Goal: Transaction & Acquisition: Obtain resource

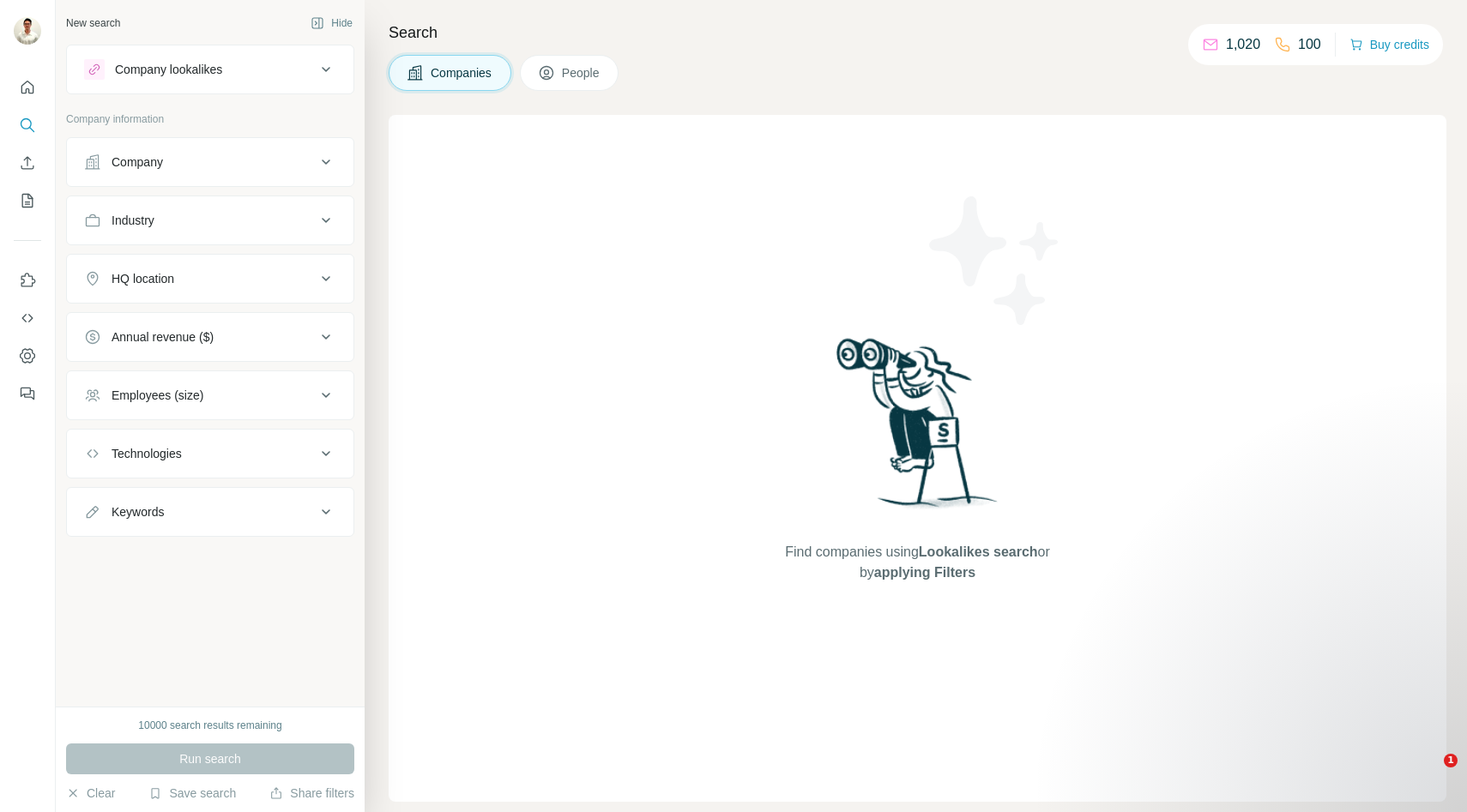
click at [244, 146] on button "Company" at bounding box center [210, 162] width 286 height 41
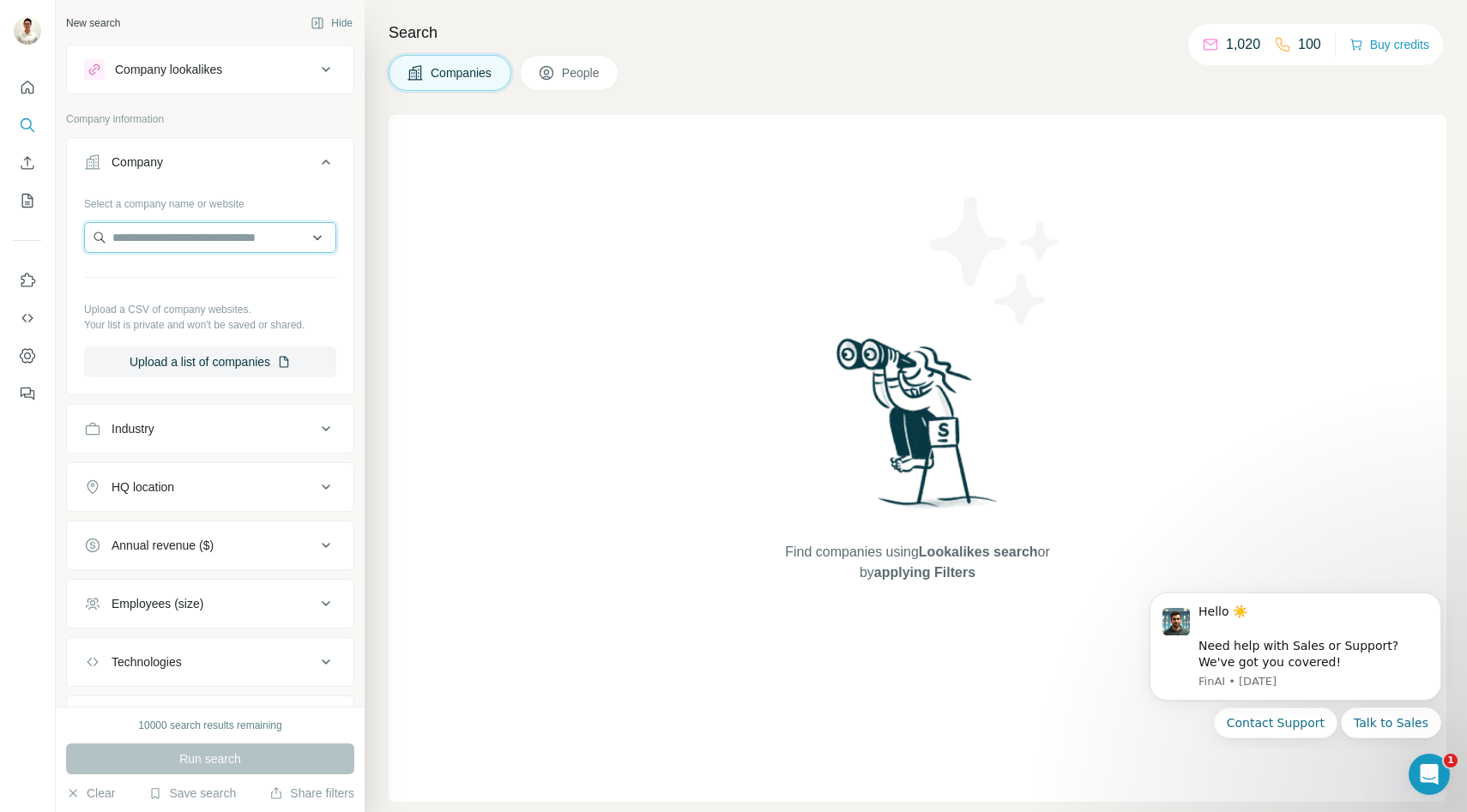
click at [238, 240] on input "text" at bounding box center [209, 237] width 252 height 31
paste input "**********"
type input "**********"
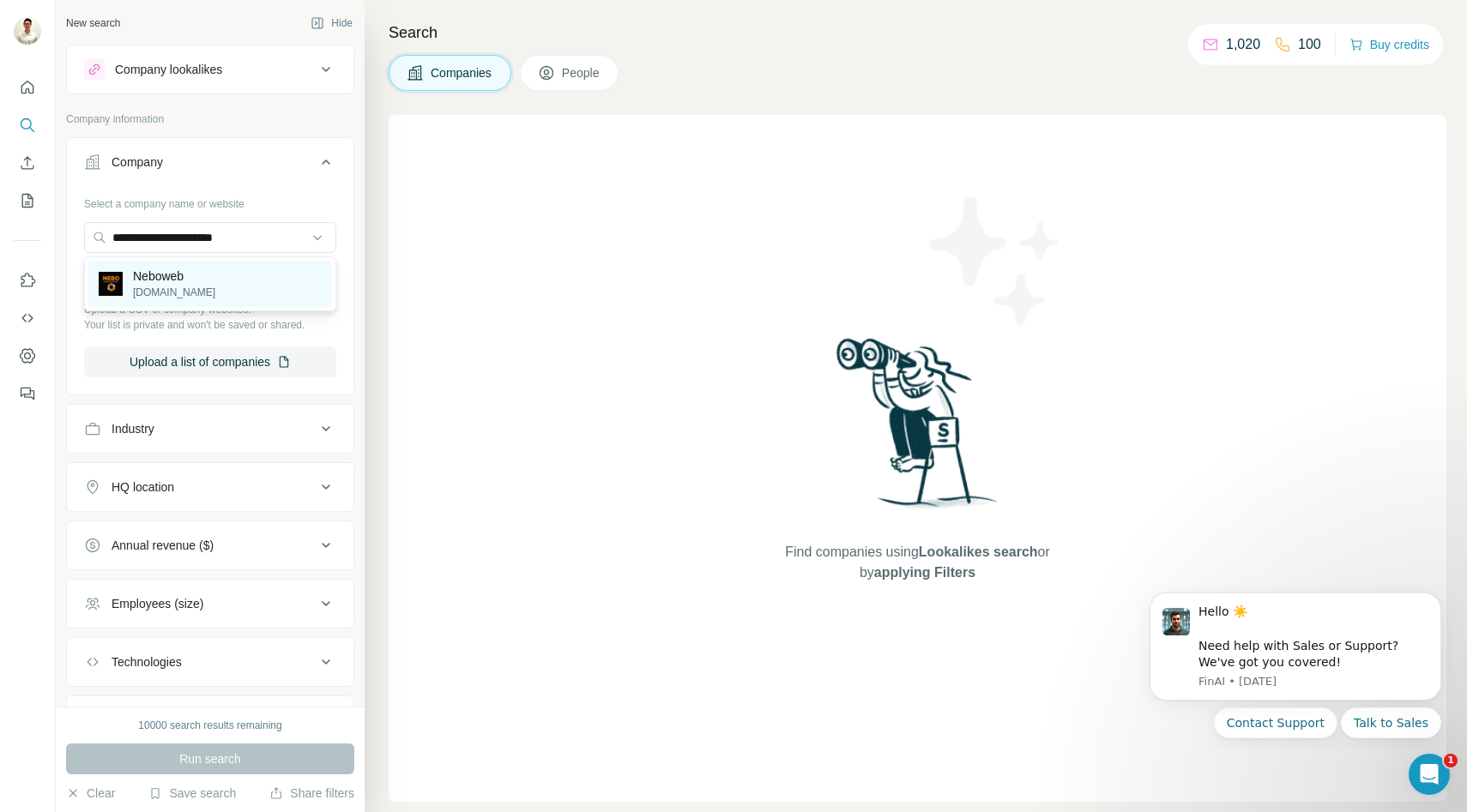
click at [197, 284] on div "Neboweb [DOMAIN_NAME]" at bounding box center [209, 283] width 244 height 46
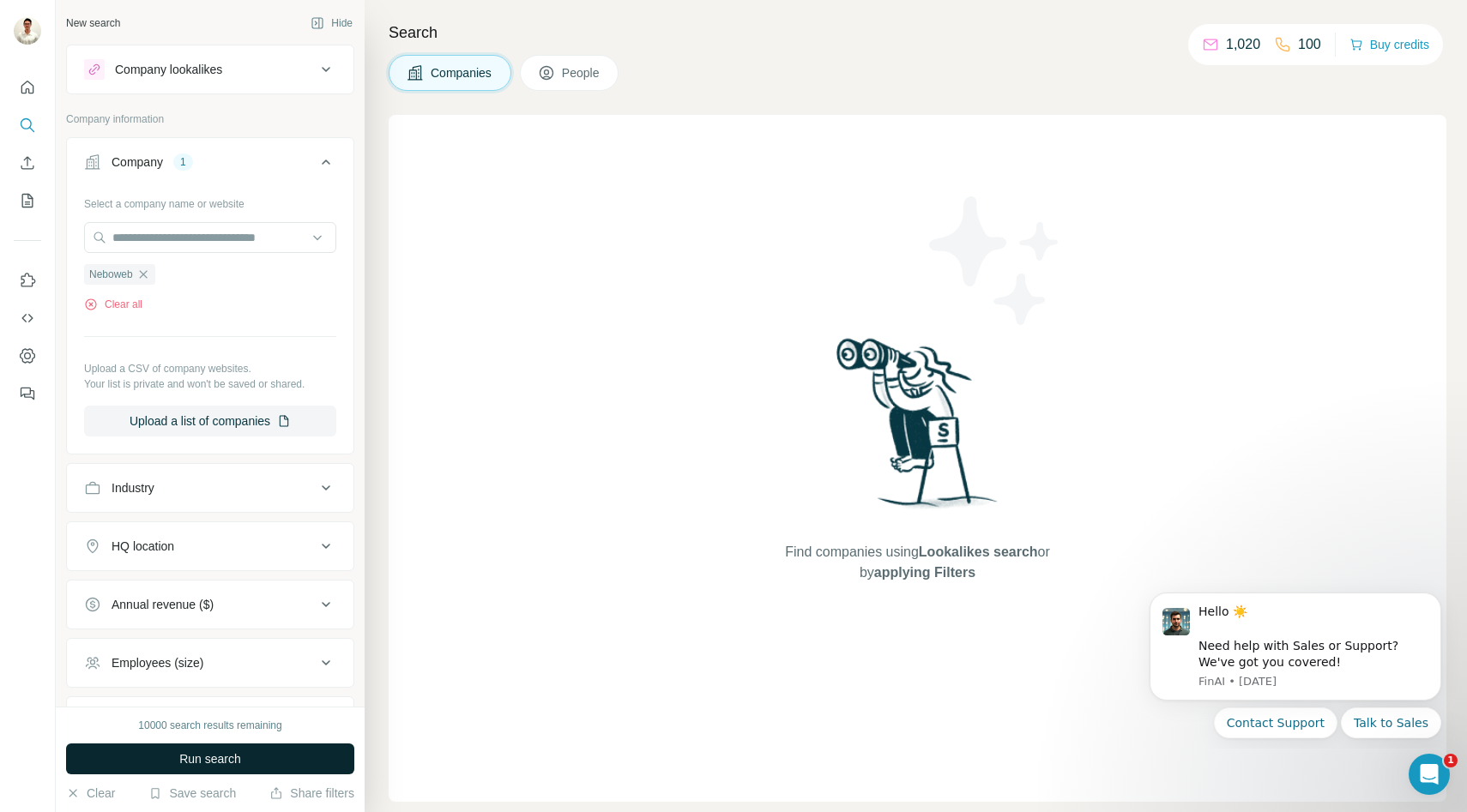
click at [213, 747] on button "Run search" at bounding box center [210, 758] width 288 height 31
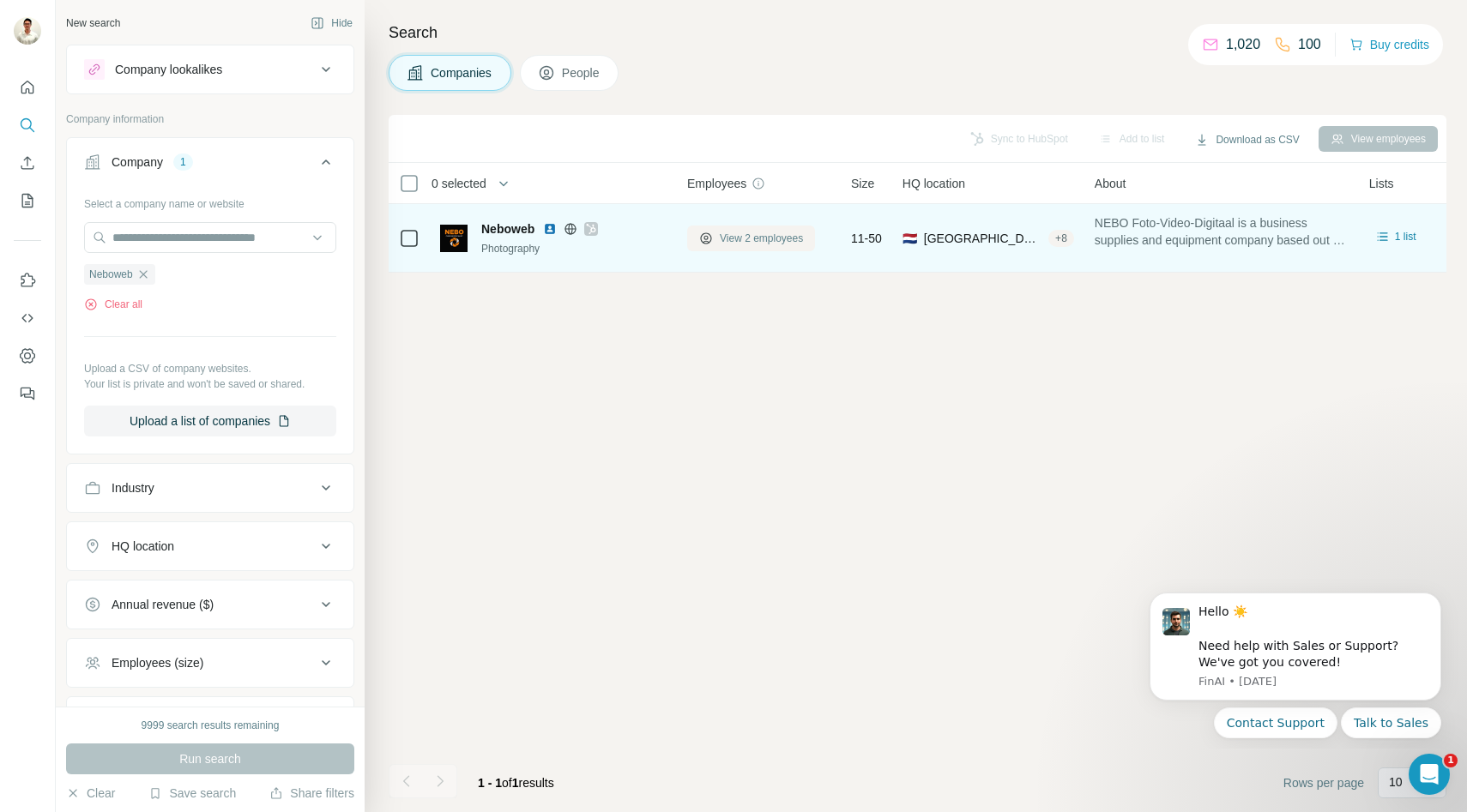
click at [739, 237] on span "View 2 employees" at bounding box center [761, 239] width 83 height 16
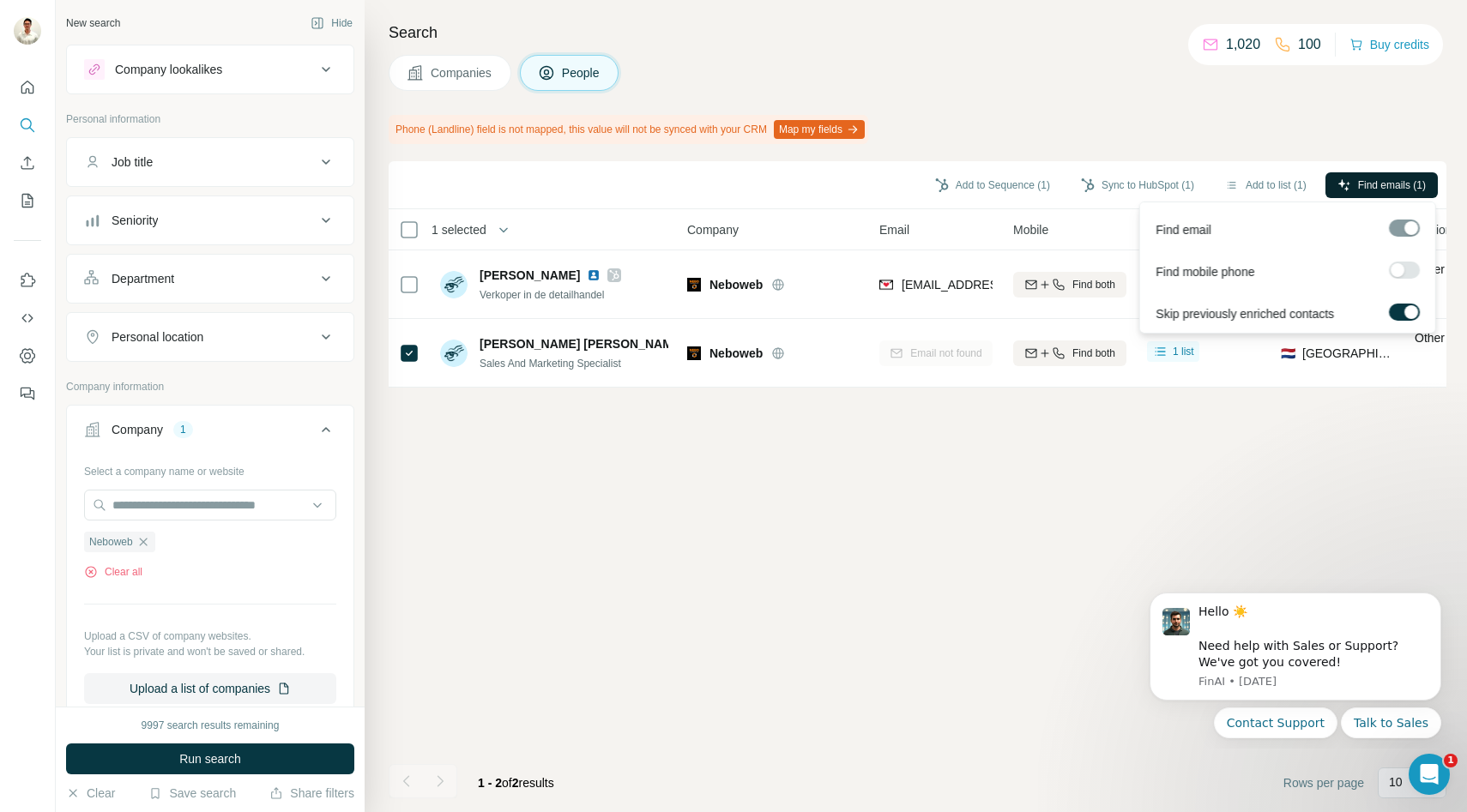
click at [1356, 176] on button "Find emails (1)" at bounding box center [1381, 185] width 113 height 26
click at [1357, 180] on span "Find emails (1)" at bounding box center [1391, 185] width 68 height 16
click at [1033, 481] on div "Add to Sequence (1) Sync to HubSpot (1) Add to list (1) Find emails (1) 1 selec…" at bounding box center [917, 485] width 1057 height 650
click at [1352, 177] on button "Find emails (1)" at bounding box center [1381, 185] width 113 height 26
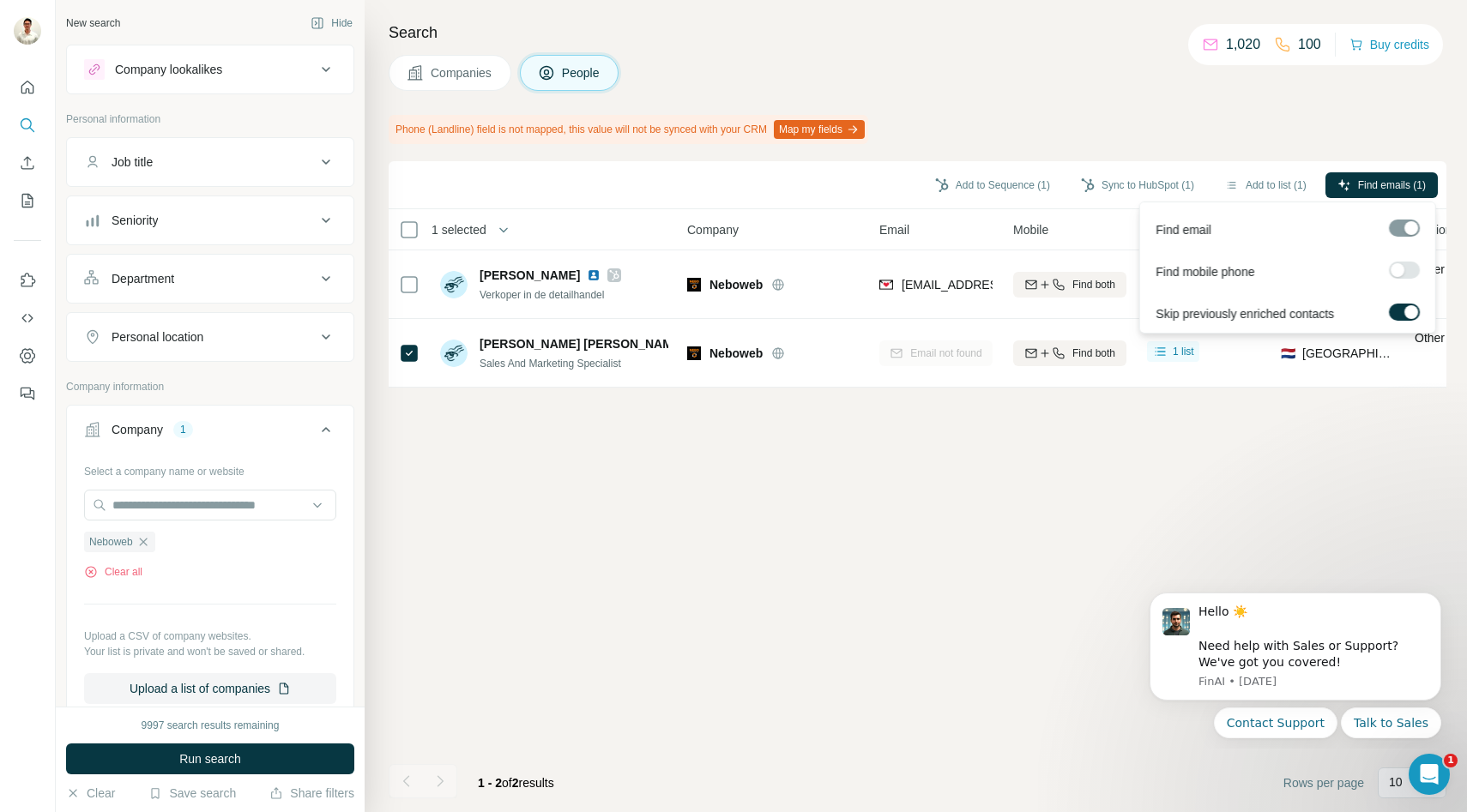
click at [1402, 304] on label at bounding box center [1403, 312] width 31 height 17
click at [1351, 179] on button "Find emails (1)" at bounding box center [1381, 185] width 113 height 26
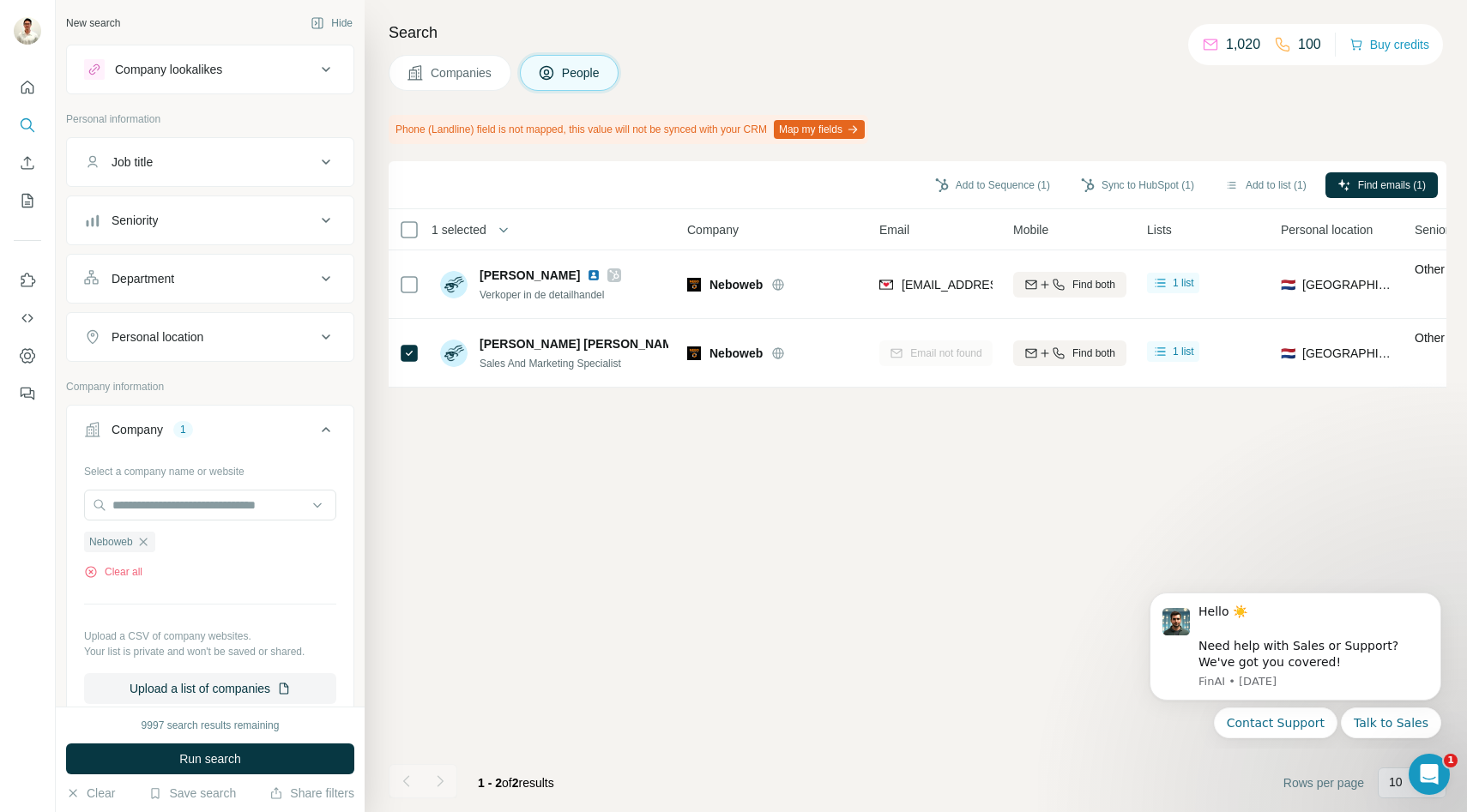
click at [839, 493] on div "Add to Sequence (1) Sync to HubSpot (1) Add to list (1) Find emails (1) 1 selec…" at bounding box center [917, 485] width 1057 height 650
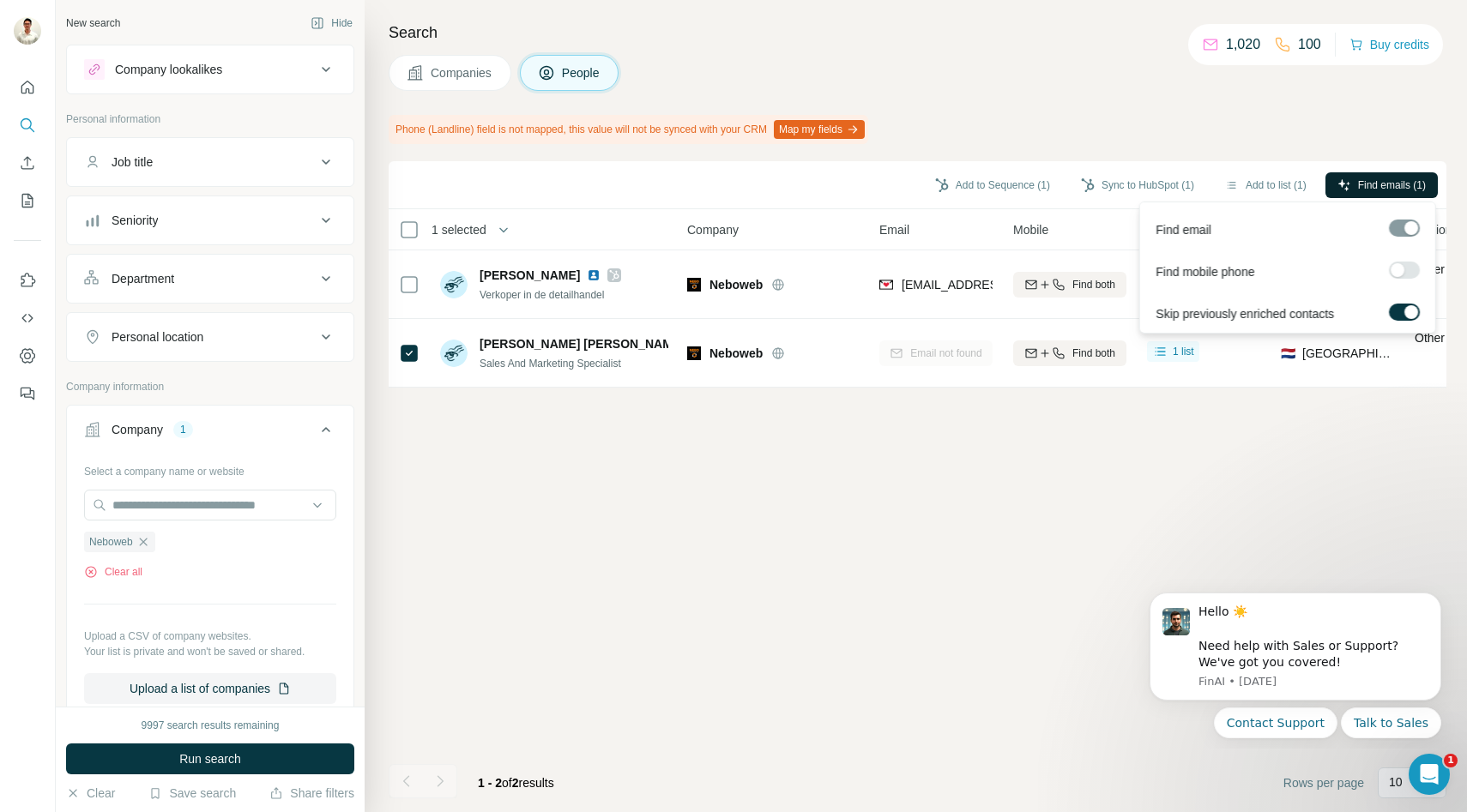
click at [1382, 185] on span "Find emails (1)" at bounding box center [1391, 185] width 68 height 16
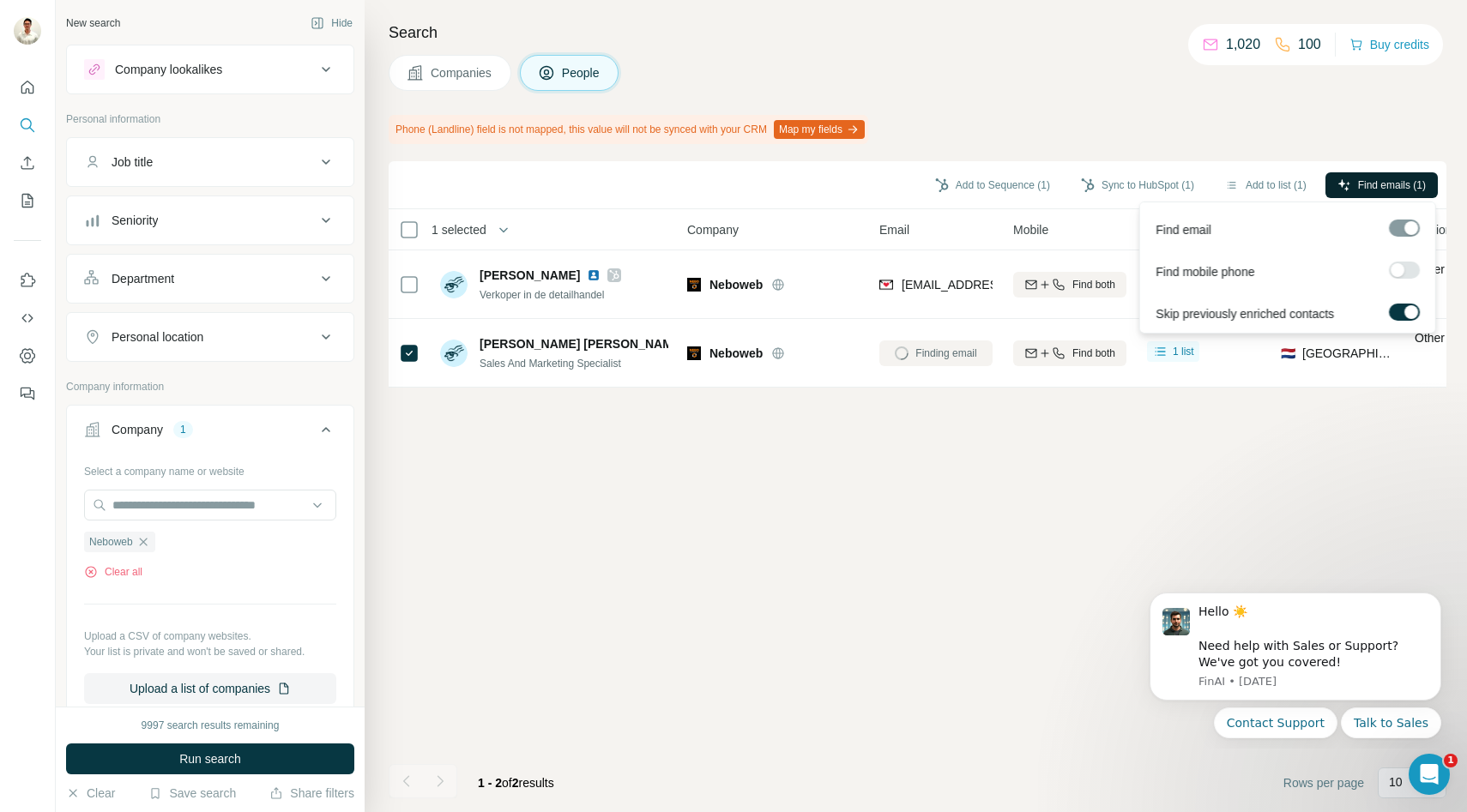
click at [1382, 185] on span "Find emails (1)" at bounding box center [1391, 185] width 68 height 16
click at [1382, 186] on span "Find emails (1)" at bounding box center [1391, 185] width 68 height 16
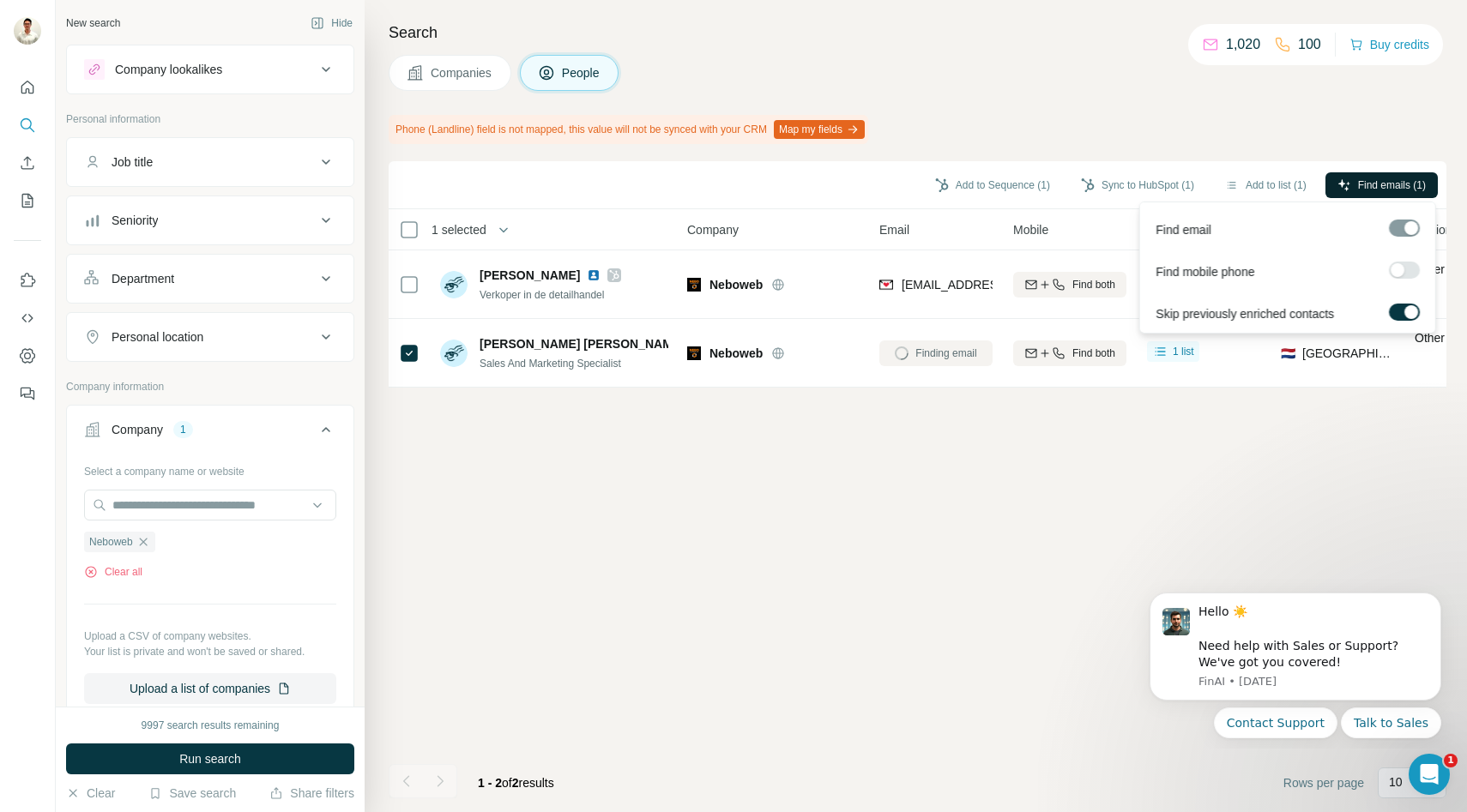
click at [1382, 186] on span "Find emails (1)" at bounding box center [1391, 185] width 68 height 16
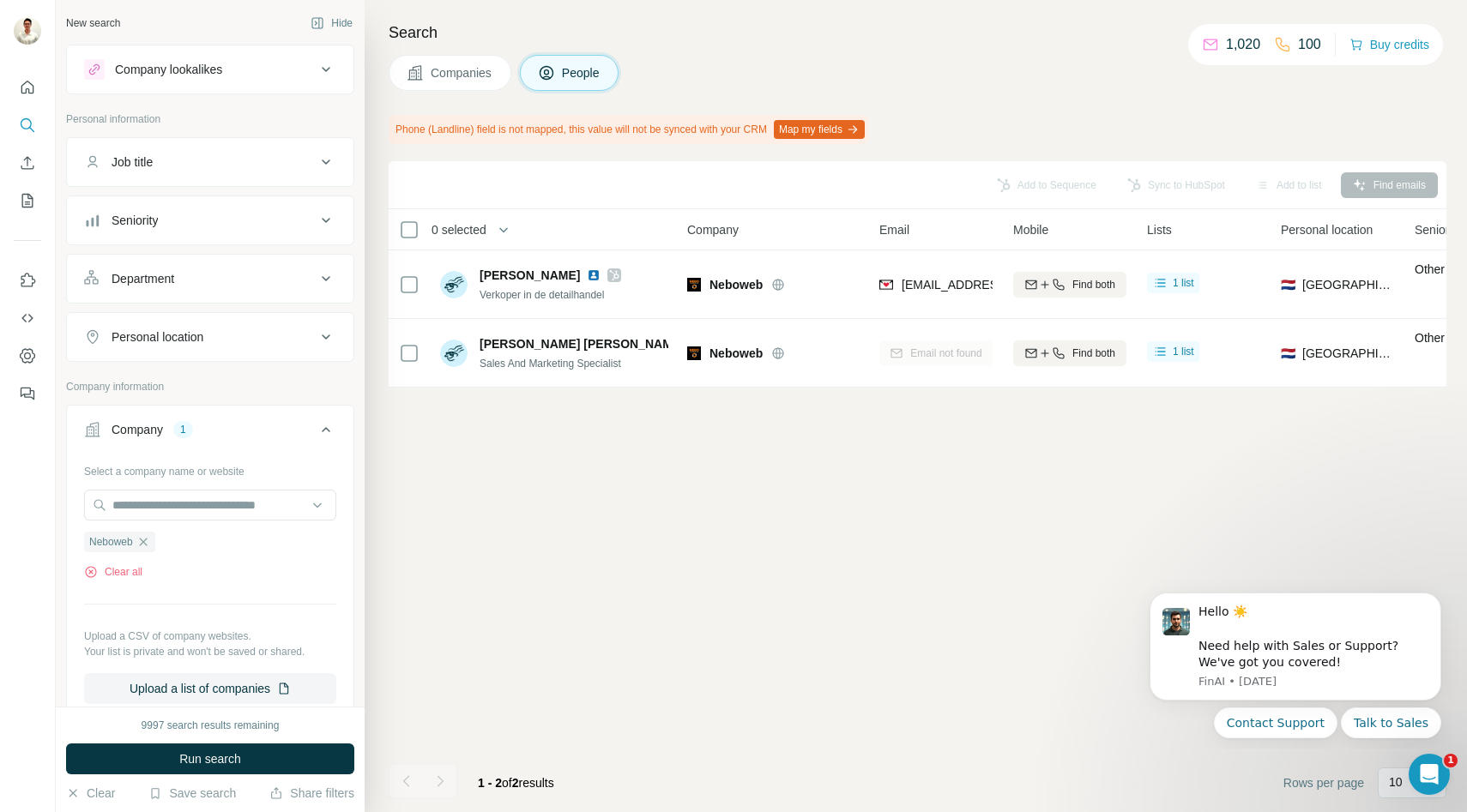
click at [443, 85] on button "Companies" at bounding box center [450, 73] width 122 height 36
